Goal: Task Accomplishment & Management: Use online tool/utility

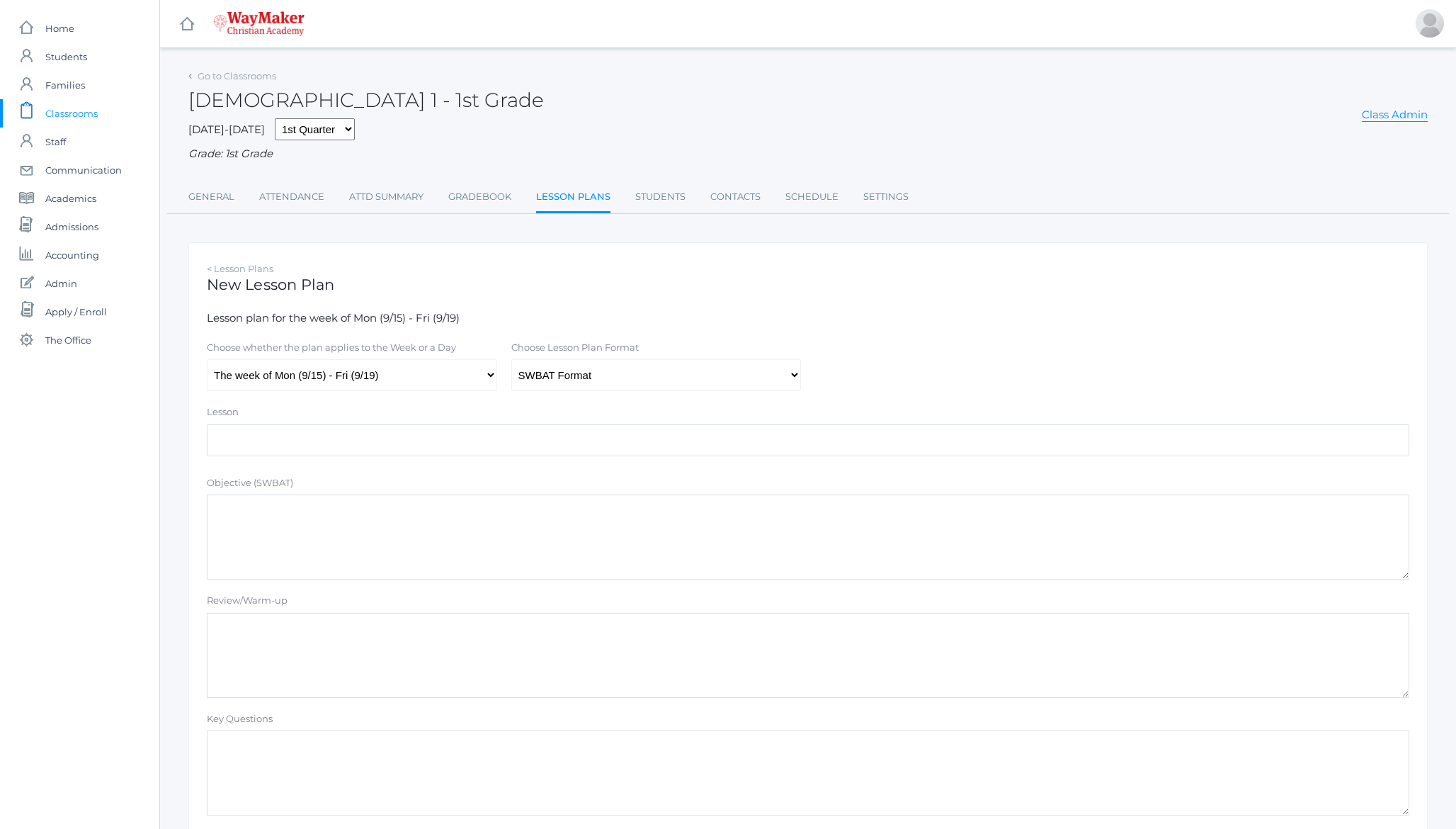
click at [322, 90] on h2 "Bible 1 - 1st Grade" at bounding box center [366, 101] width 355 height 22
click at [381, 90] on div "Bible 1 - 1st Grade Class Admin" at bounding box center [808, 92] width 1240 height 52
click at [378, 97] on div "Bible 1 - 1st Grade Class Admin" at bounding box center [808, 92] width 1240 height 52
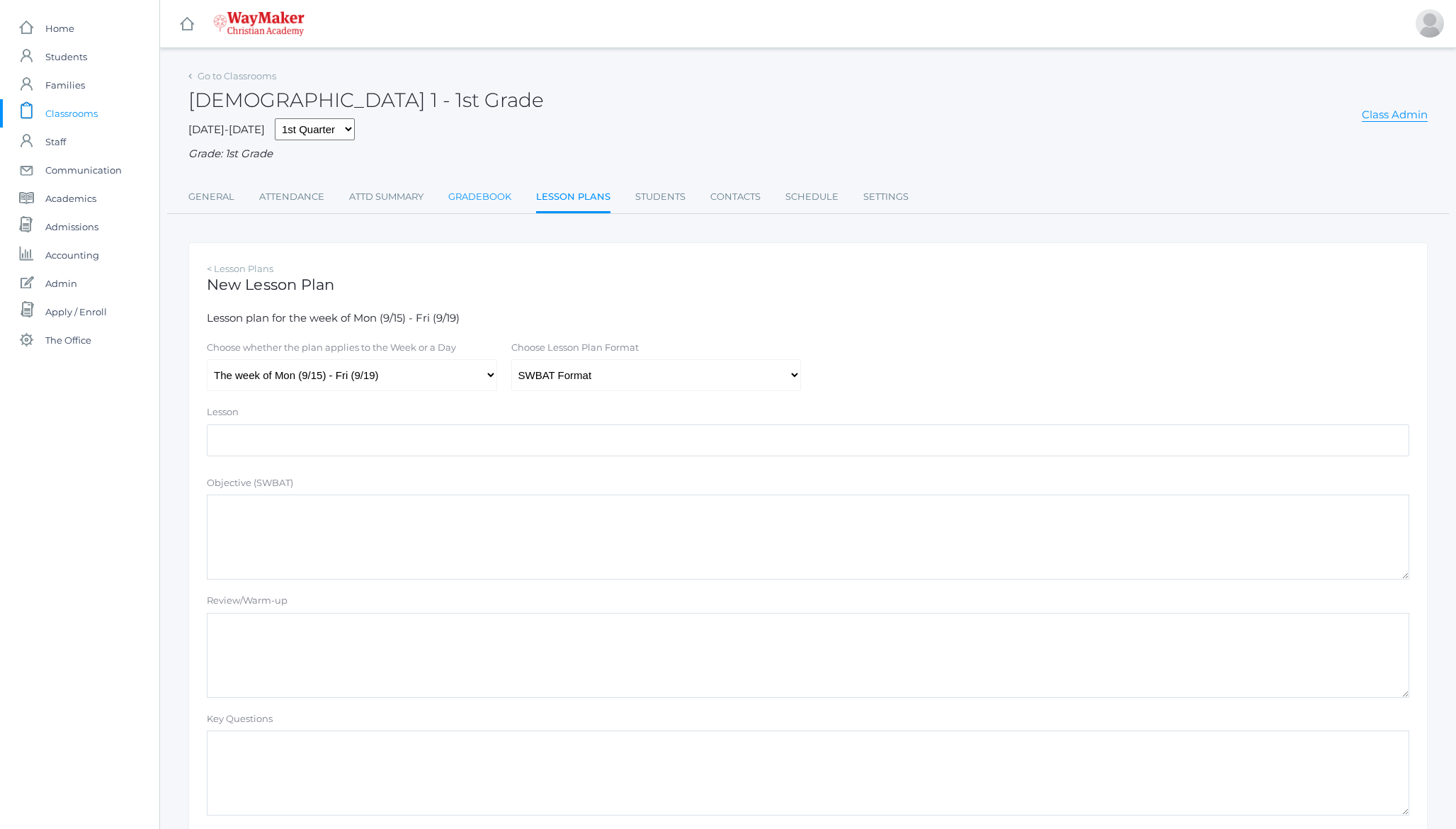
click at [487, 200] on link "Gradebook" at bounding box center [479, 197] width 63 height 29
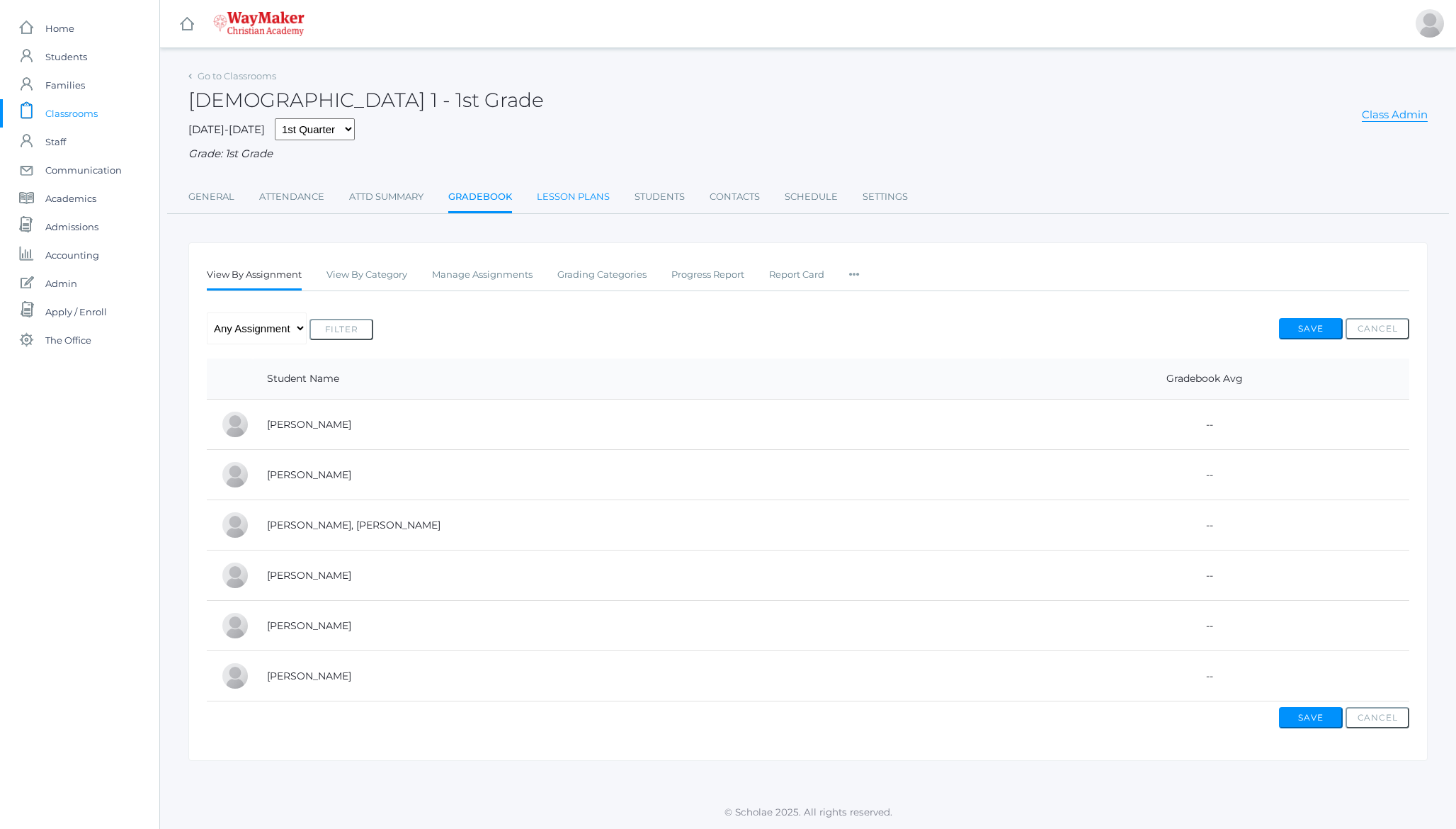
click at [559, 201] on link "Lesson Plans" at bounding box center [573, 197] width 73 height 29
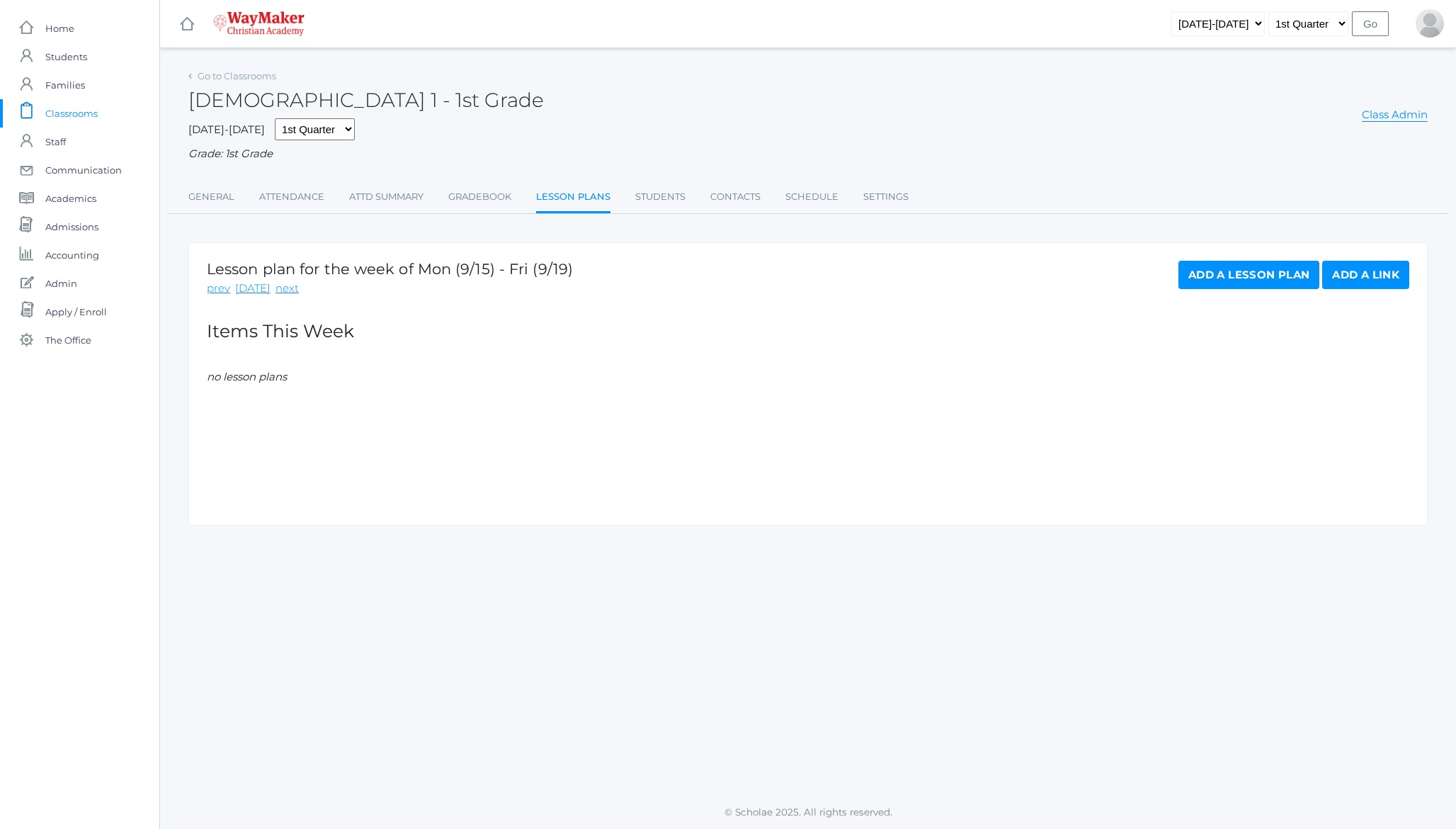
click at [1240, 268] on link "Add a Lesson Plan" at bounding box center [1249, 275] width 141 height 29
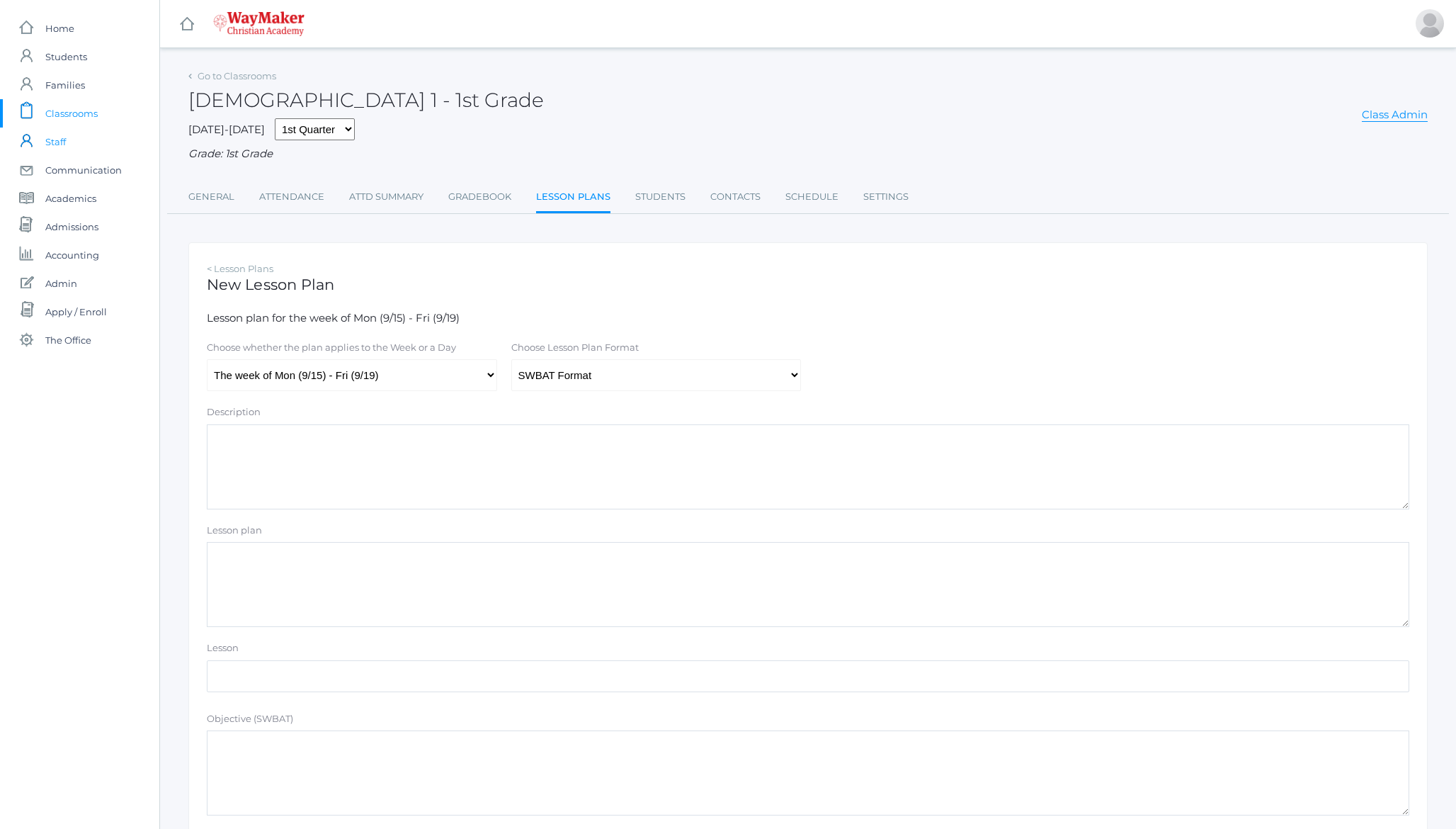
click at [63, 140] on span "Staff" at bounding box center [56, 142] width 21 height 29
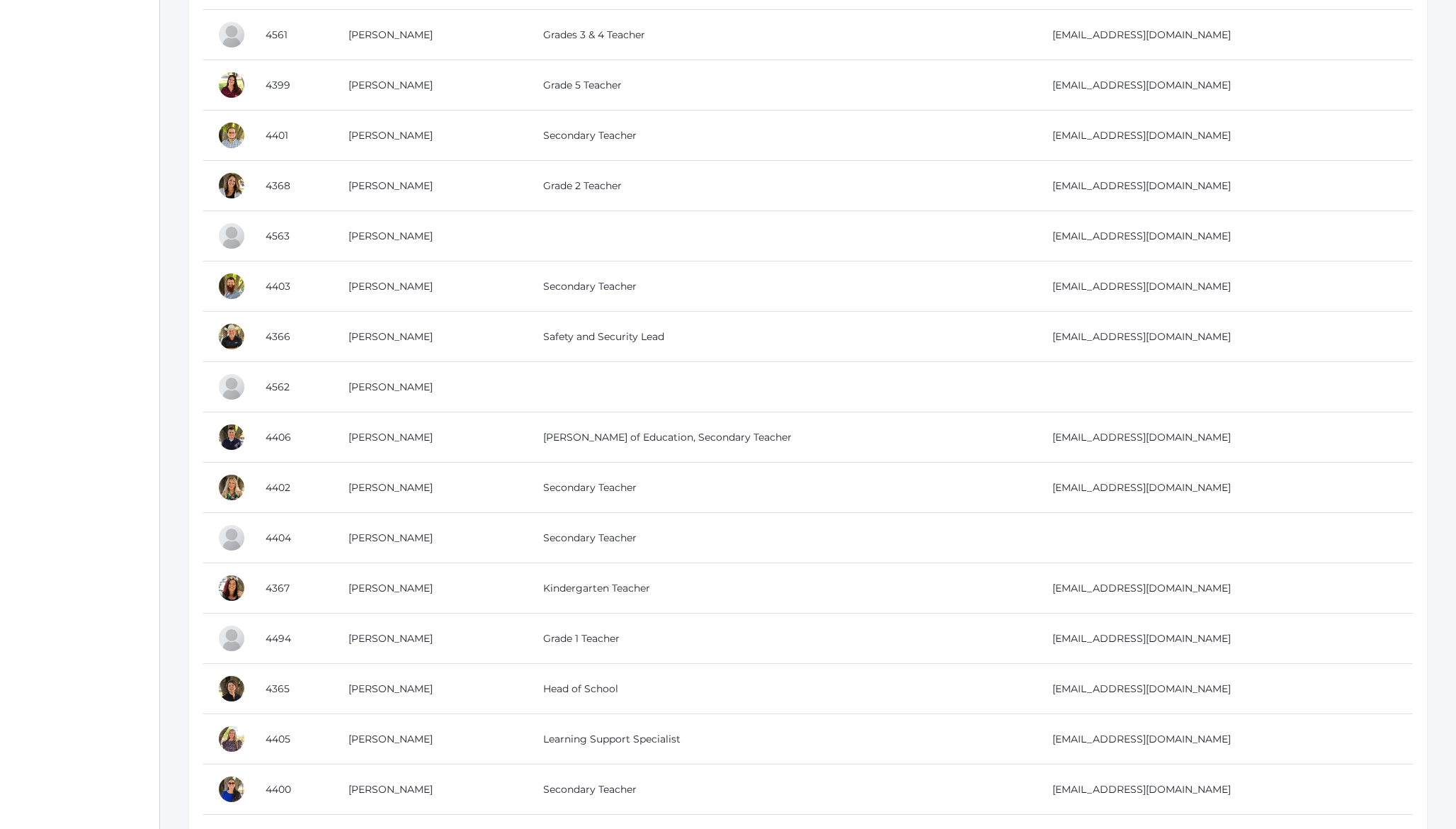
scroll to position [441, 0]
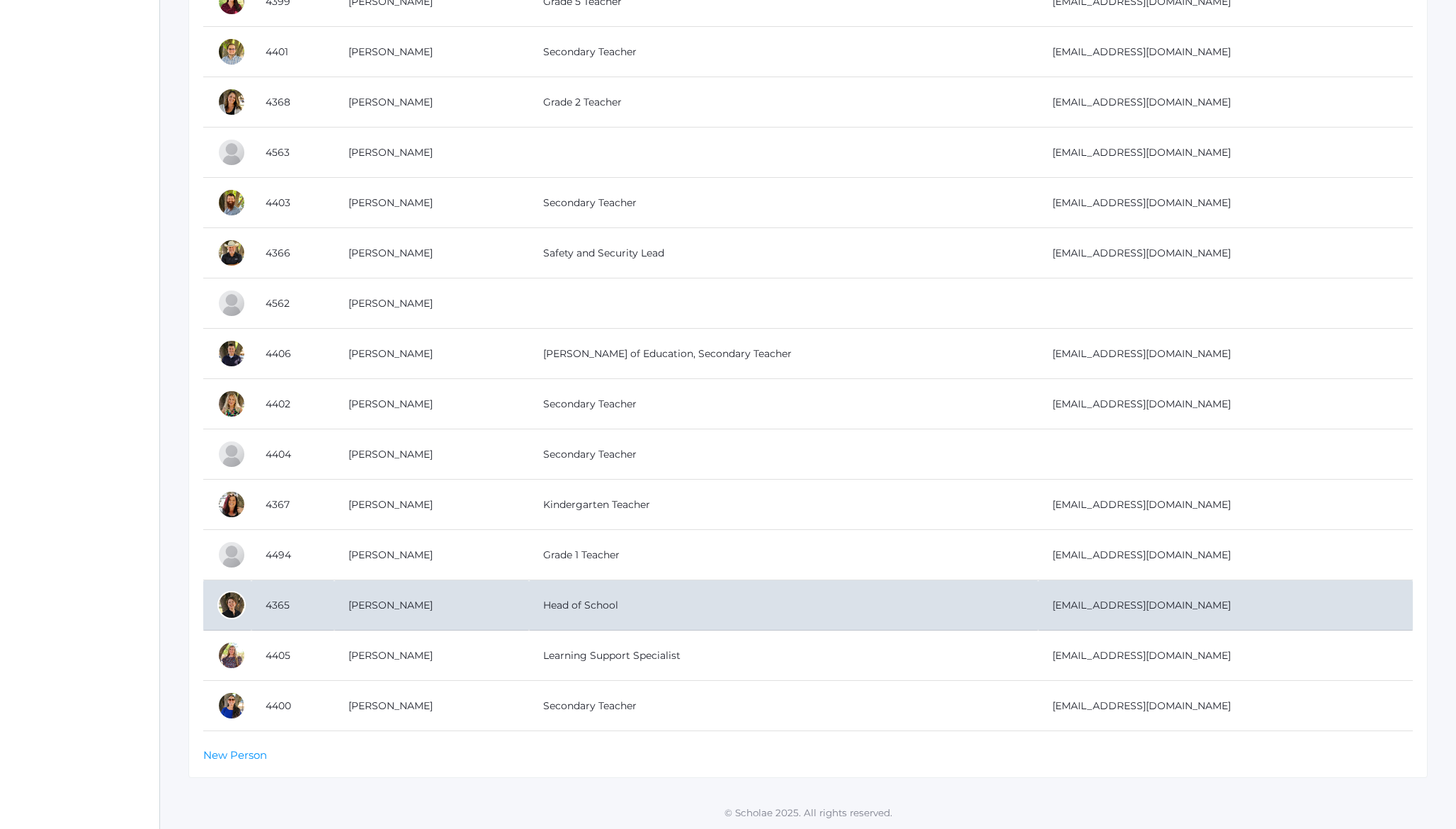
click at [414, 604] on td "Renz, Dianna" at bounding box center [432, 604] width 195 height 50
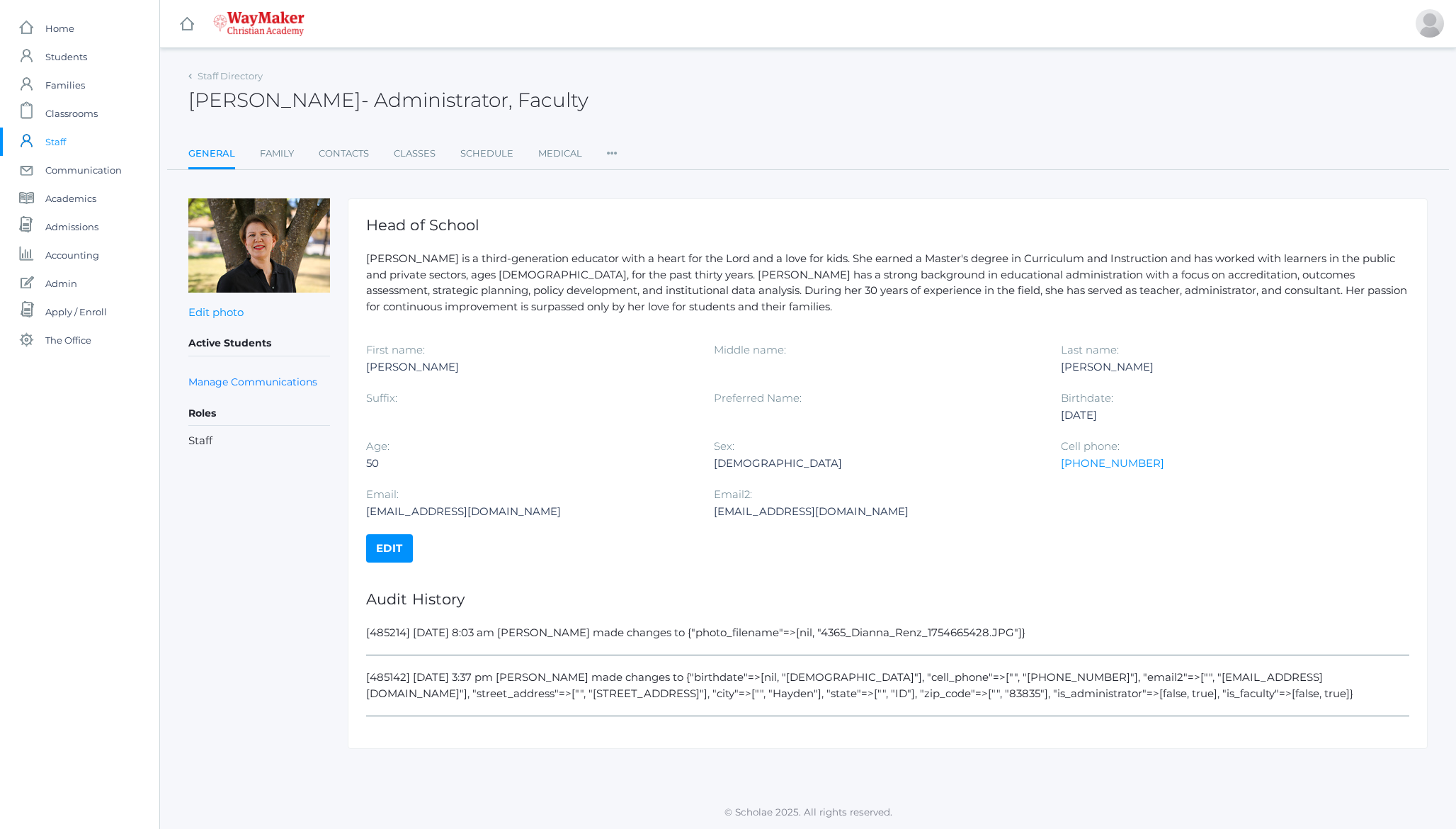
click at [529, 509] on div "[EMAIL_ADDRESS][DOMAIN_NAME]" at bounding box center [530, 511] width 327 height 17
drag, startPoint x: 529, startPoint y: 509, endPoint x: 381, endPoint y: 512, distance: 148.0
click at [381, 512] on div "[EMAIL_ADDRESS][DOMAIN_NAME]" at bounding box center [530, 511] width 327 height 17
copy div "admin@waymakerchristian.com"
click at [232, 78] on link "Staff Directory" at bounding box center [230, 75] width 65 height 11
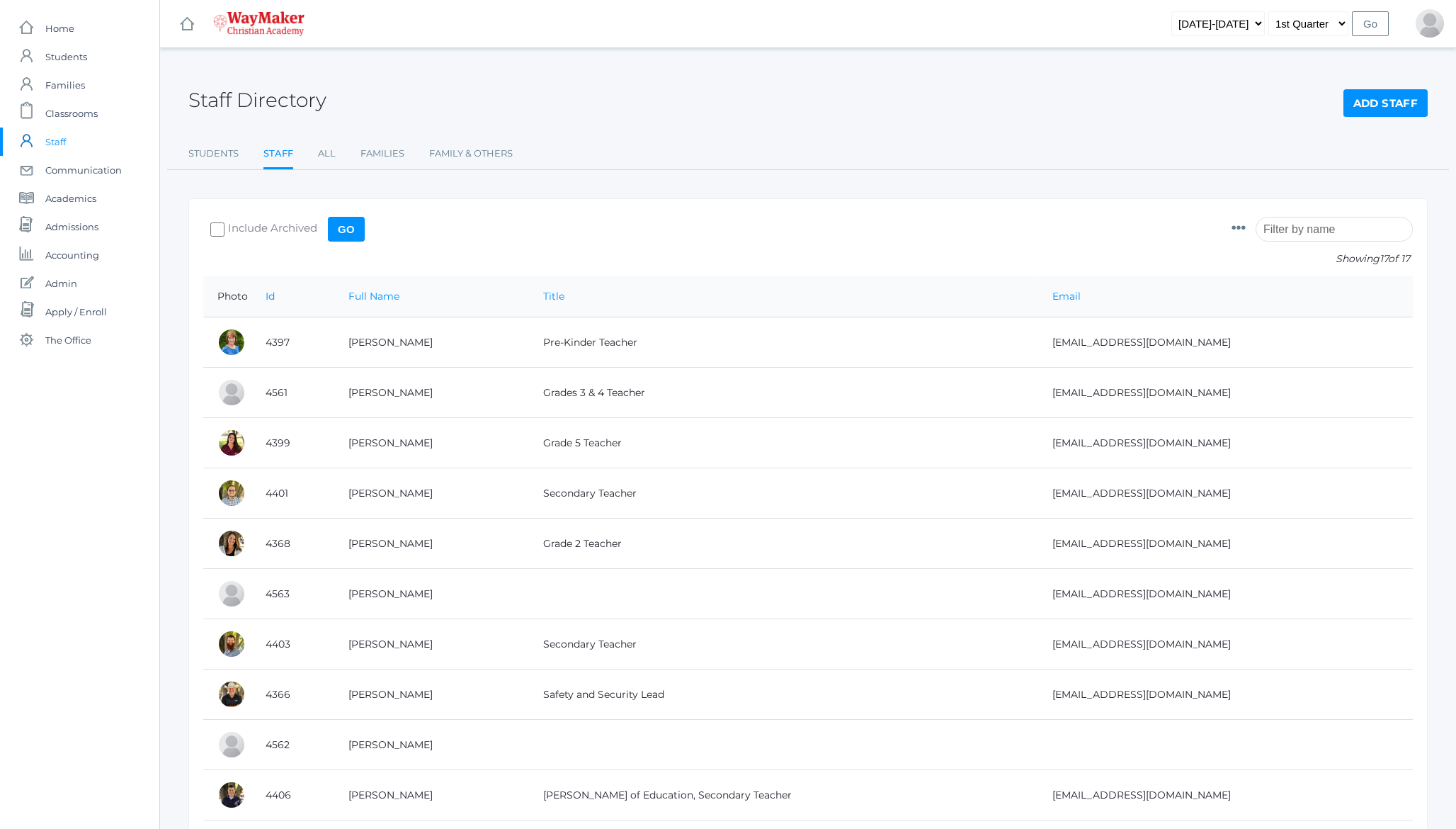
click at [636, 126] on div "Staff Directory Add Staff Students Staff All Families Family & Others Students …" at bounding box center [808, 117] width 1240 height 104
click at [700, 132] on div "Staff Directory Add Staff Students Staff All Families Family & Others Students …" at bounding box center [808, 117] width 1240 height 104
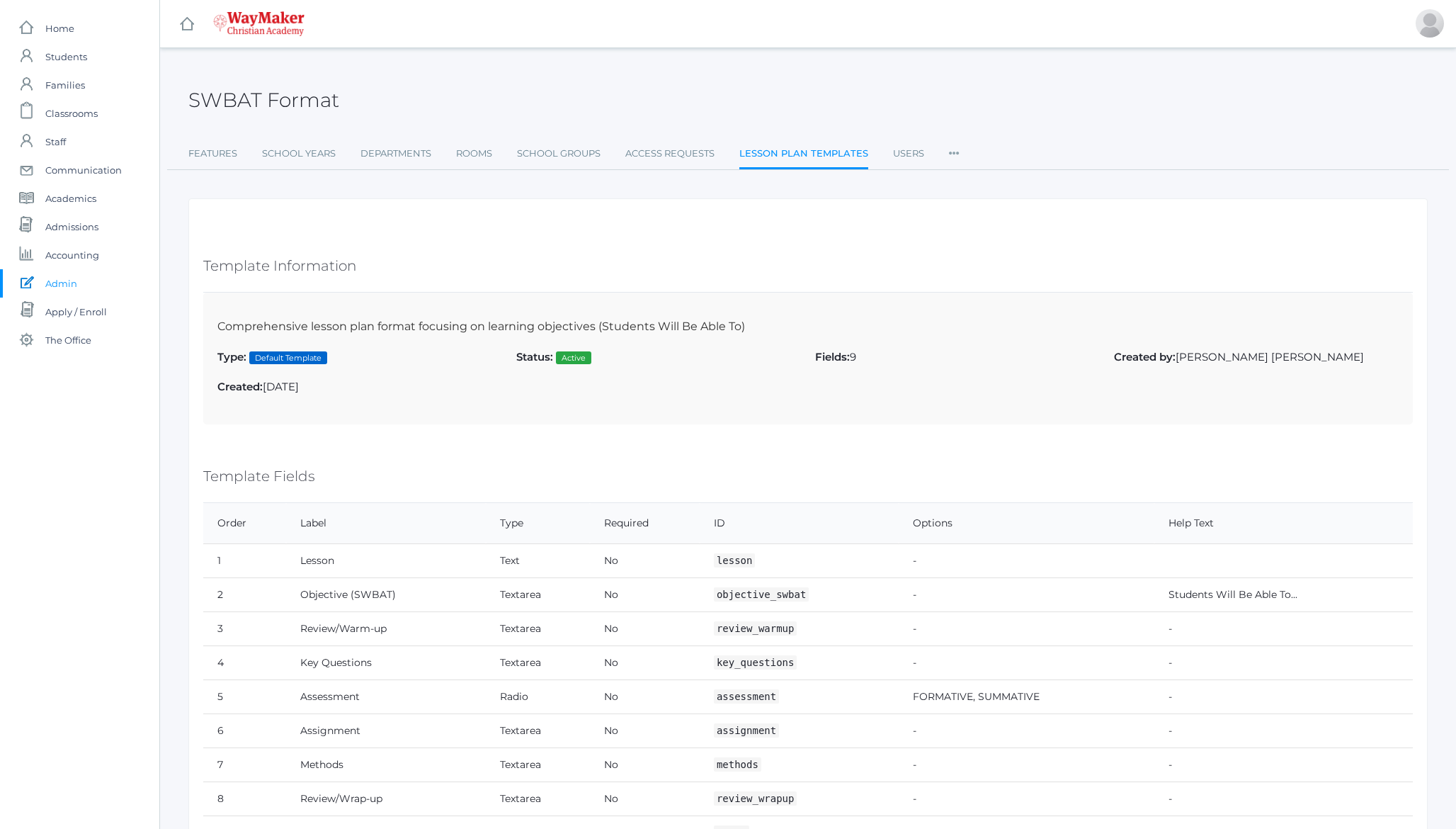
scroll to position [122, 0]
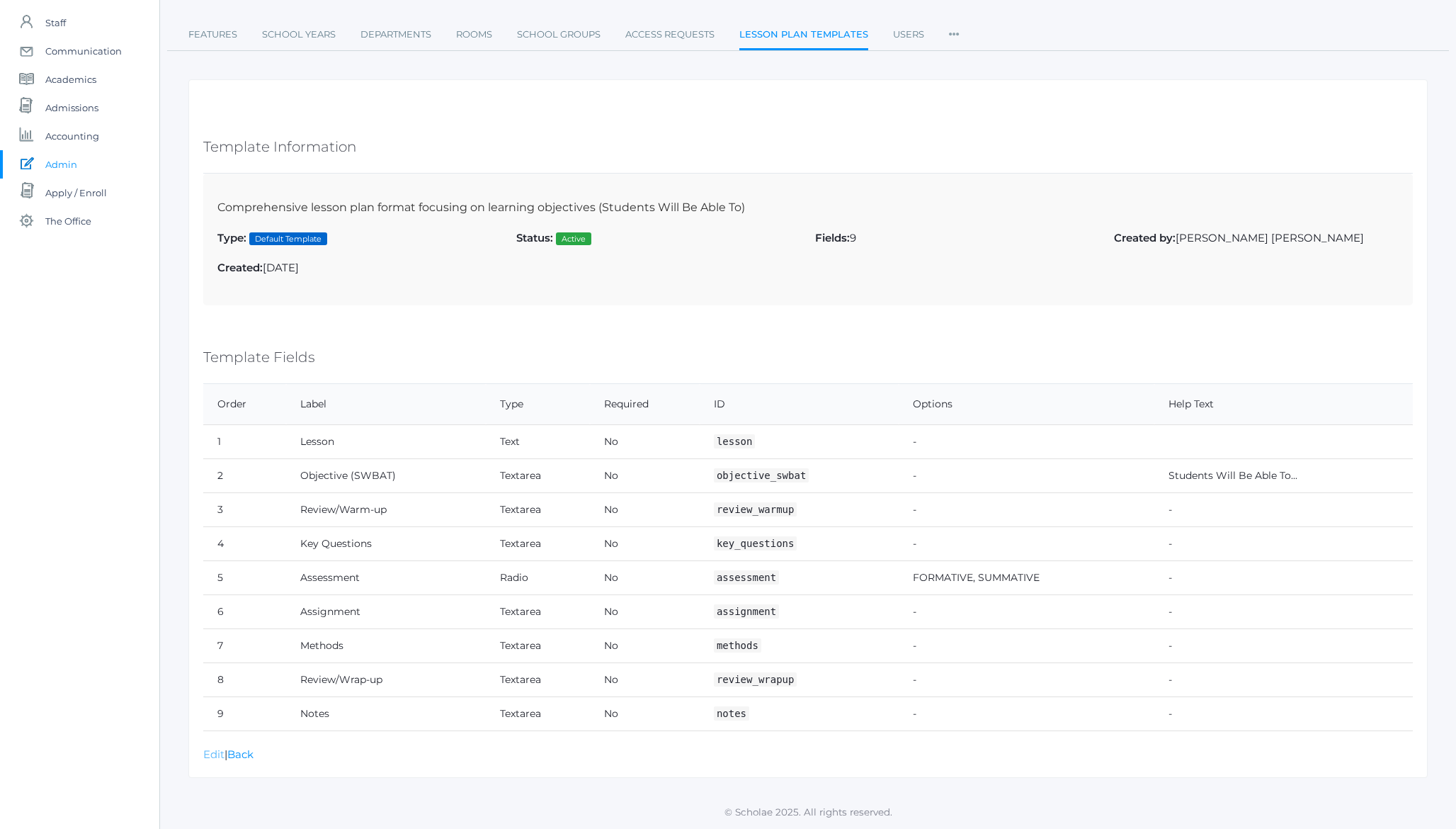
click at [213, 758] on link "Edit" at bounding box center [213, 754] width 21 height 13
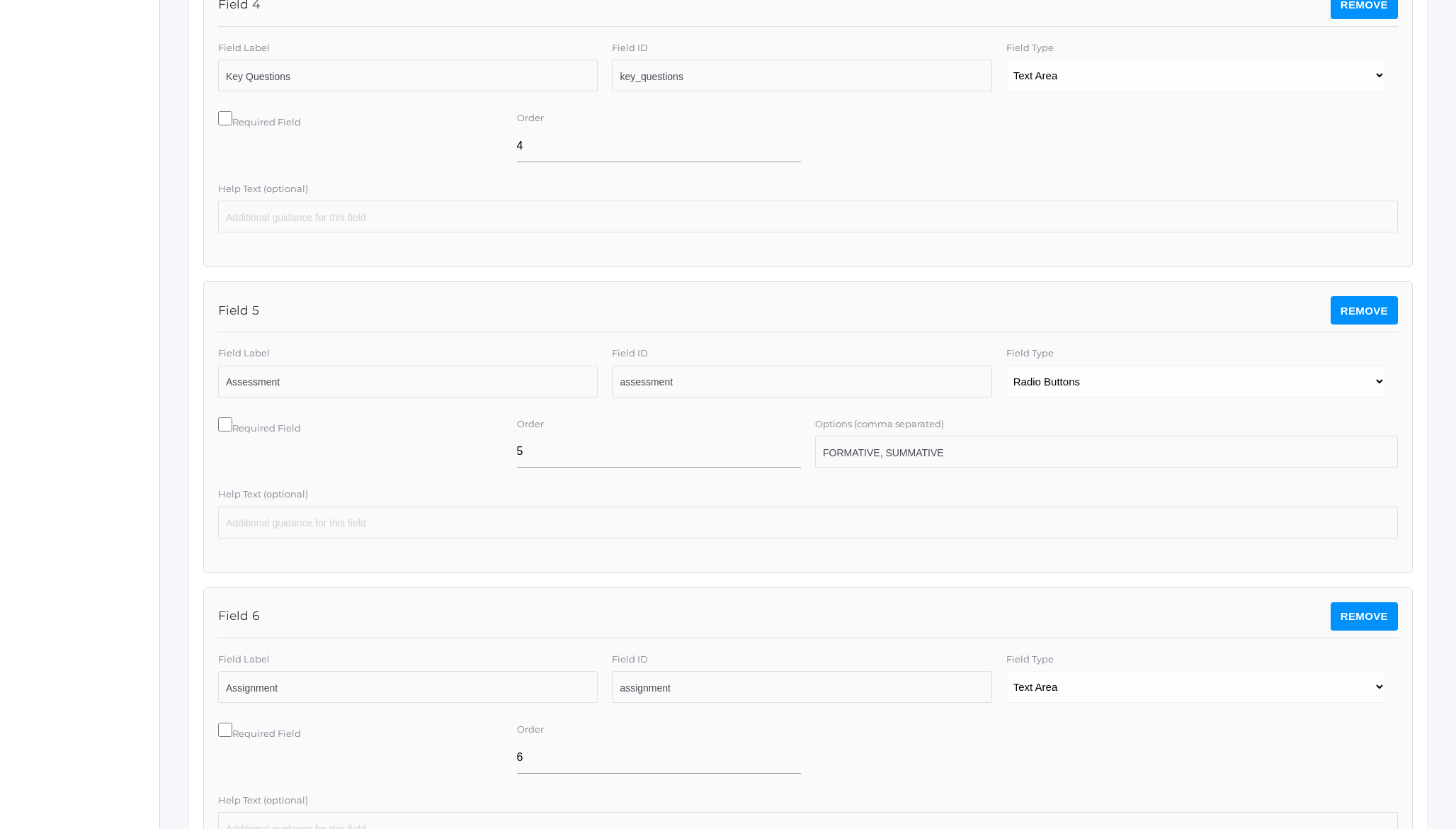
scroll to position [1526, 0]
